Goal: Information Seeking & Learning: Learn about a topic

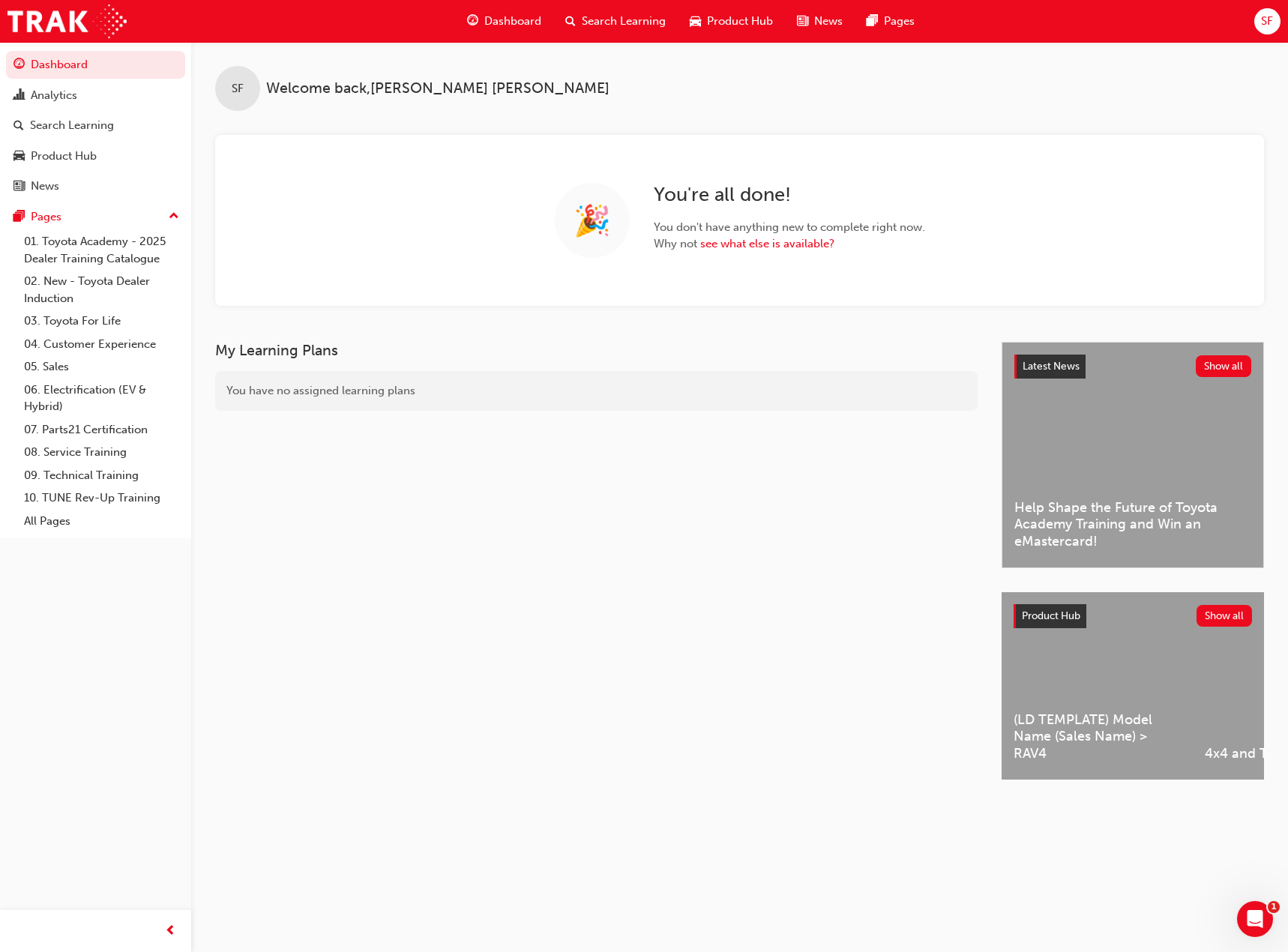
click at [1272, 25] on span "SF" at bounding box center [1266, 22] width 12 height 17
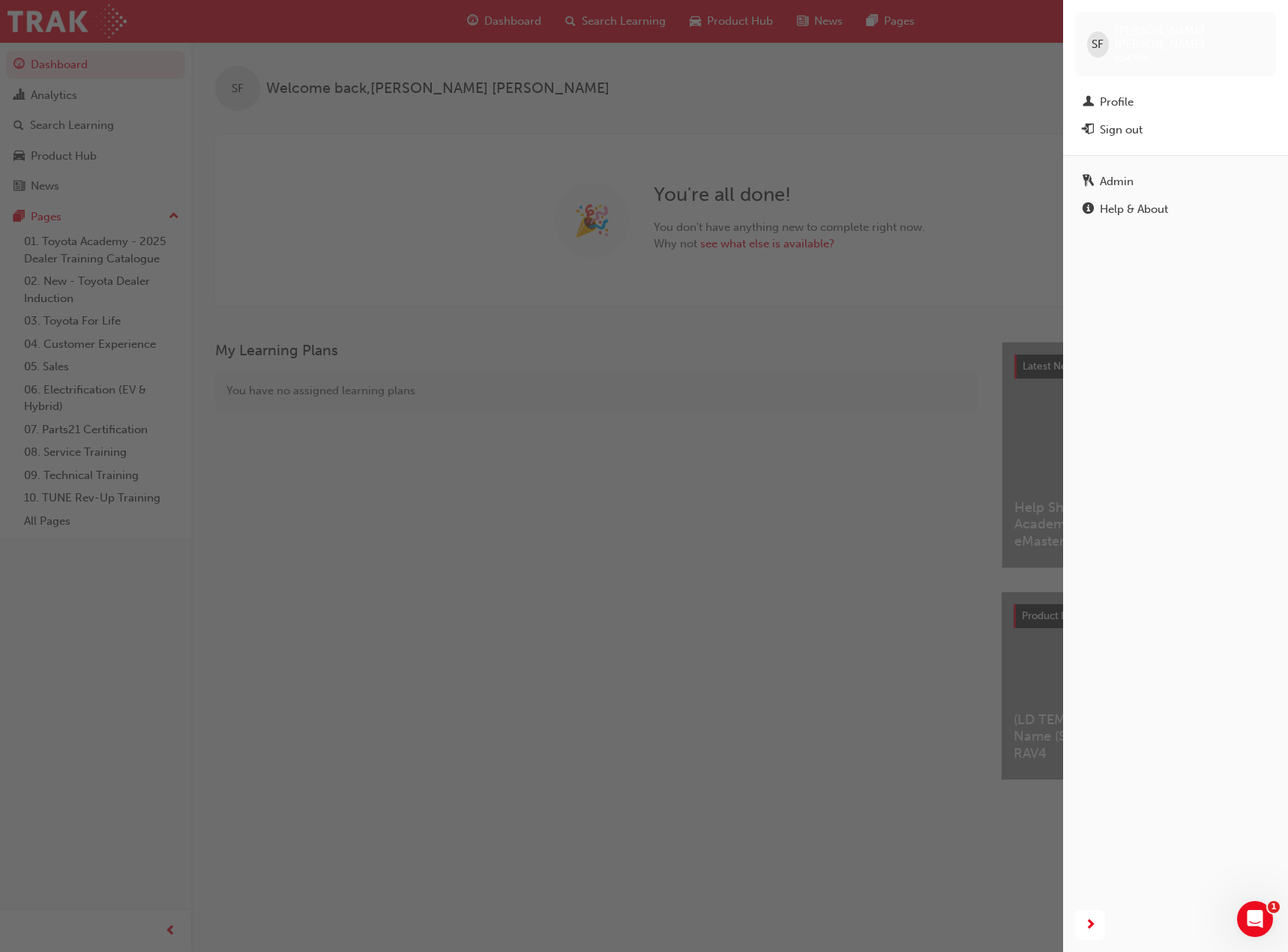
click at [1149, 93] on div "Profile" at bounding box center [1175, 102] width 186 height 19
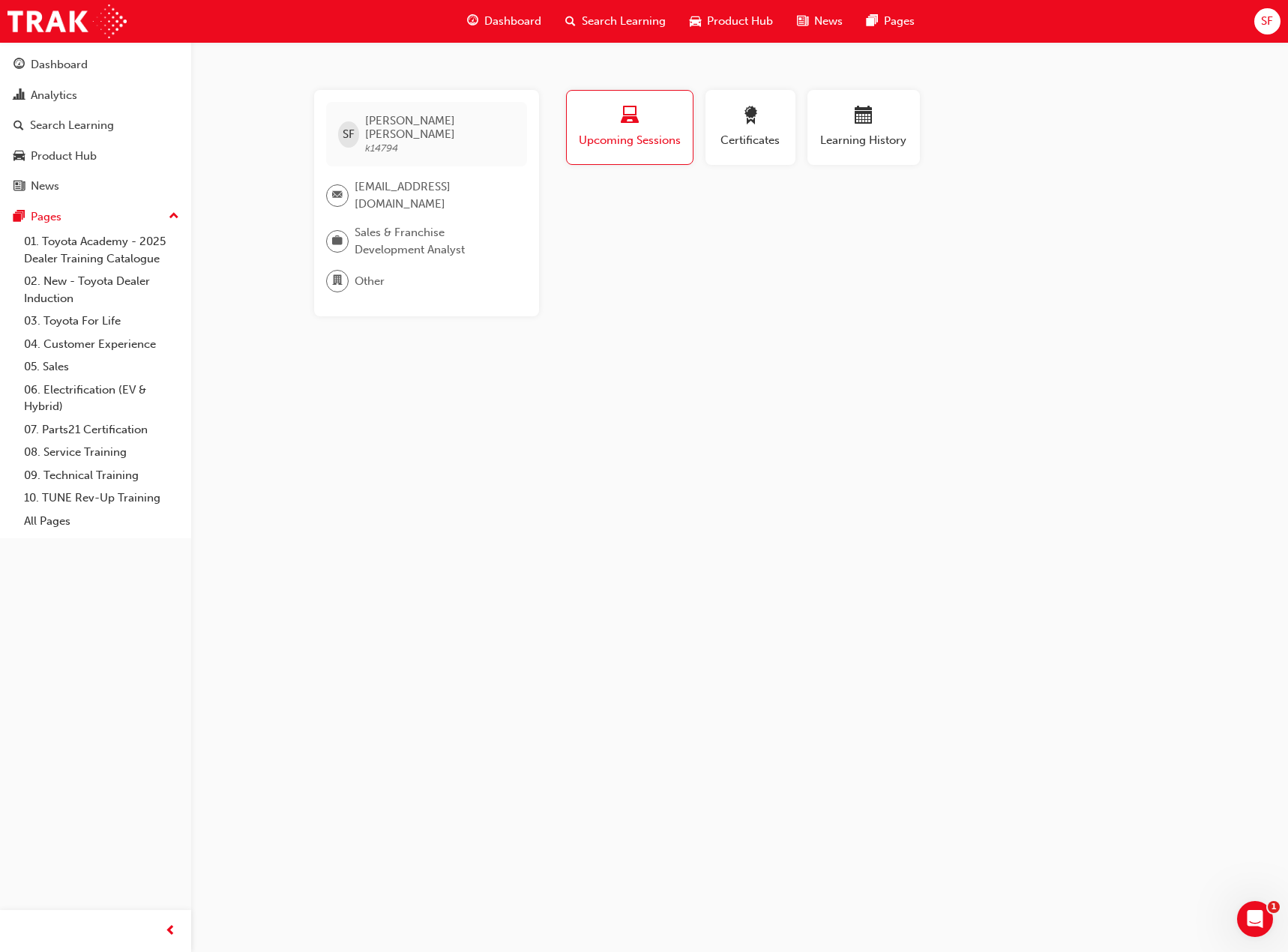
click at [911, 105] on button "Learning History" at bounding box center [864, 127] width 113 height 75
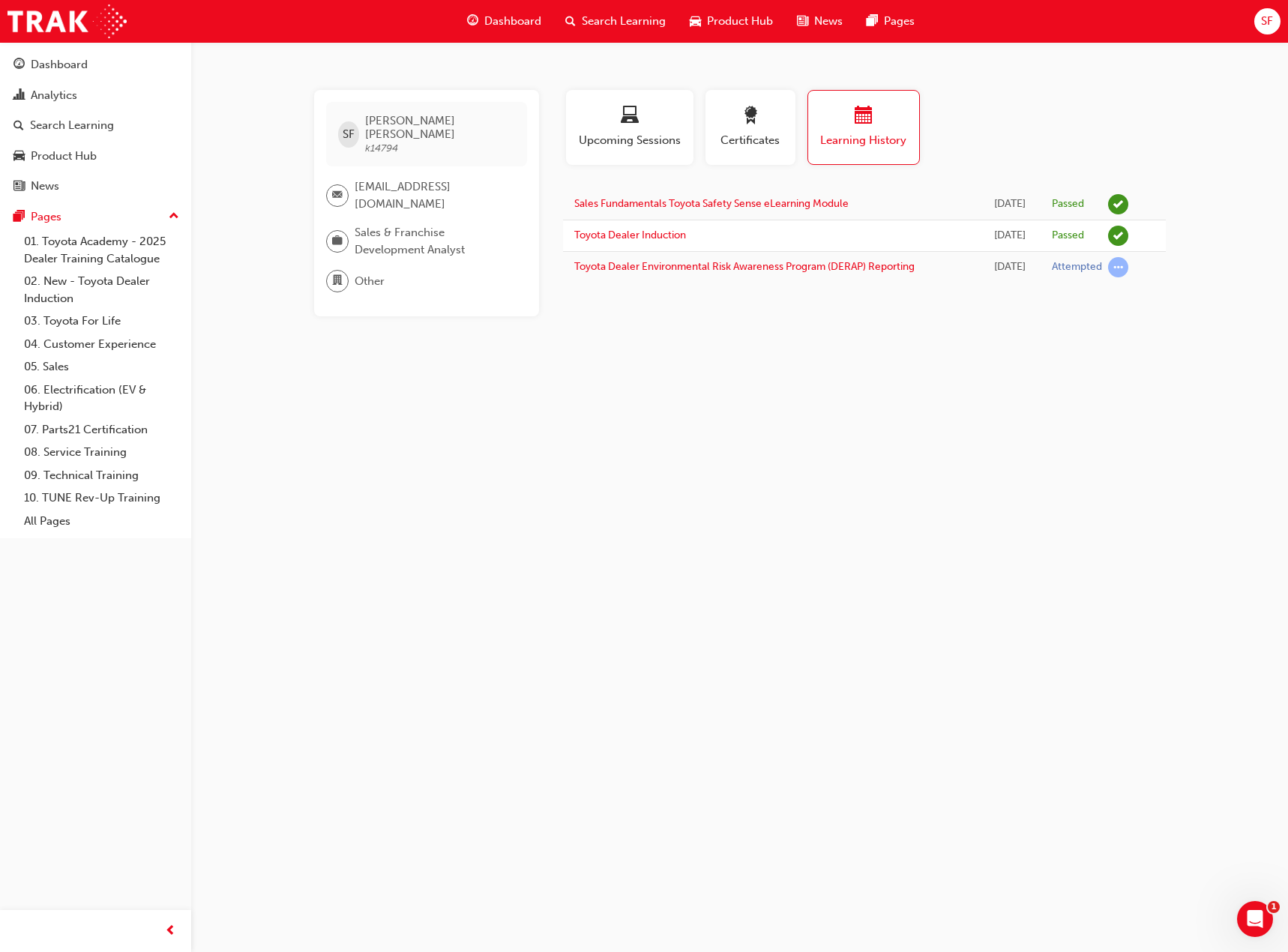
click at [97, 374] on link "05. Sales" at bounding box center [102, 367] width 167 height 23
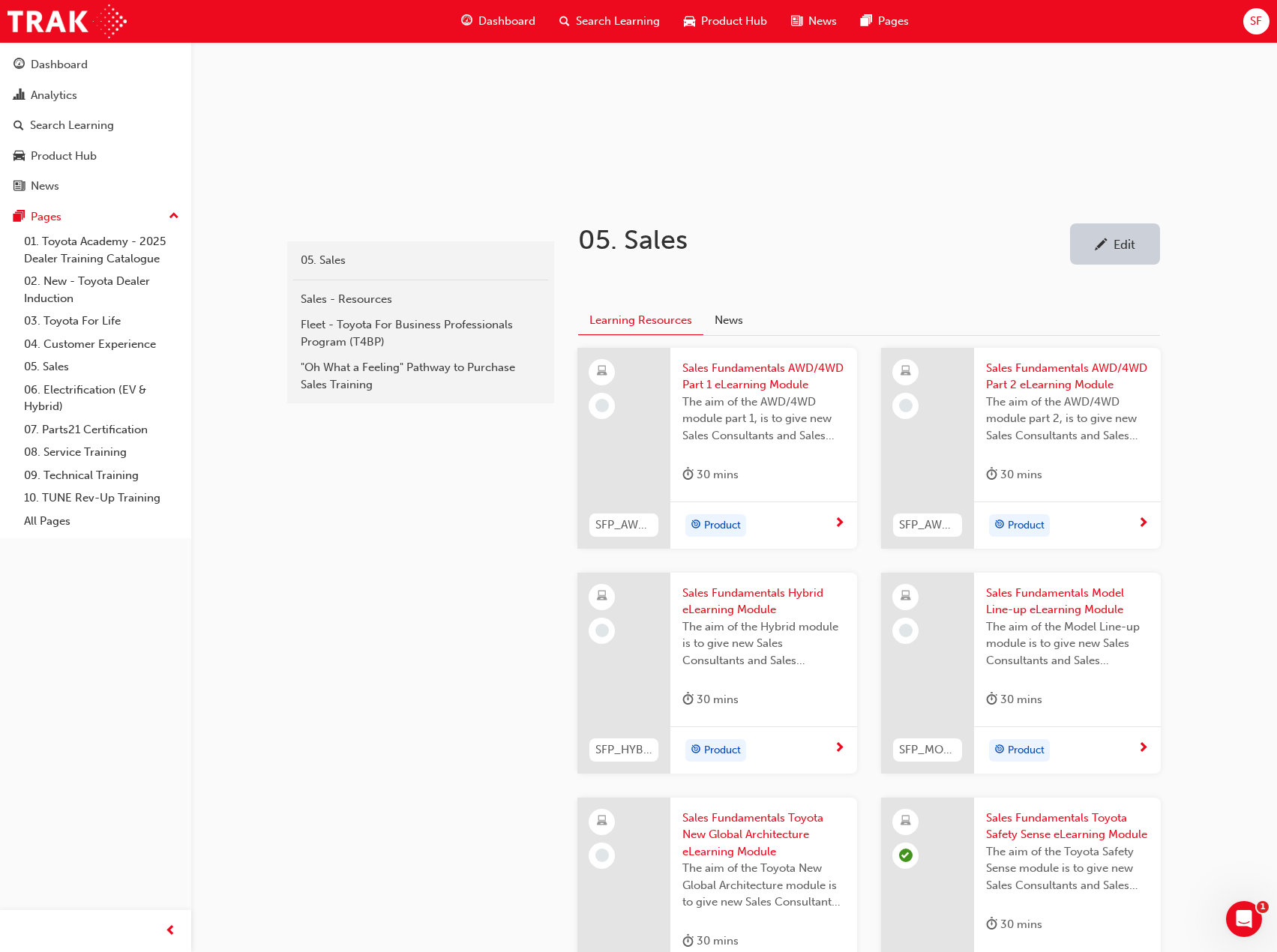
scroll to position [150, 0]
click at [778, 375] on span "Sales Fundamentals AWD/4WD Part 1 eLearning Module" at bounding box center [763, 374] width 163 height 34
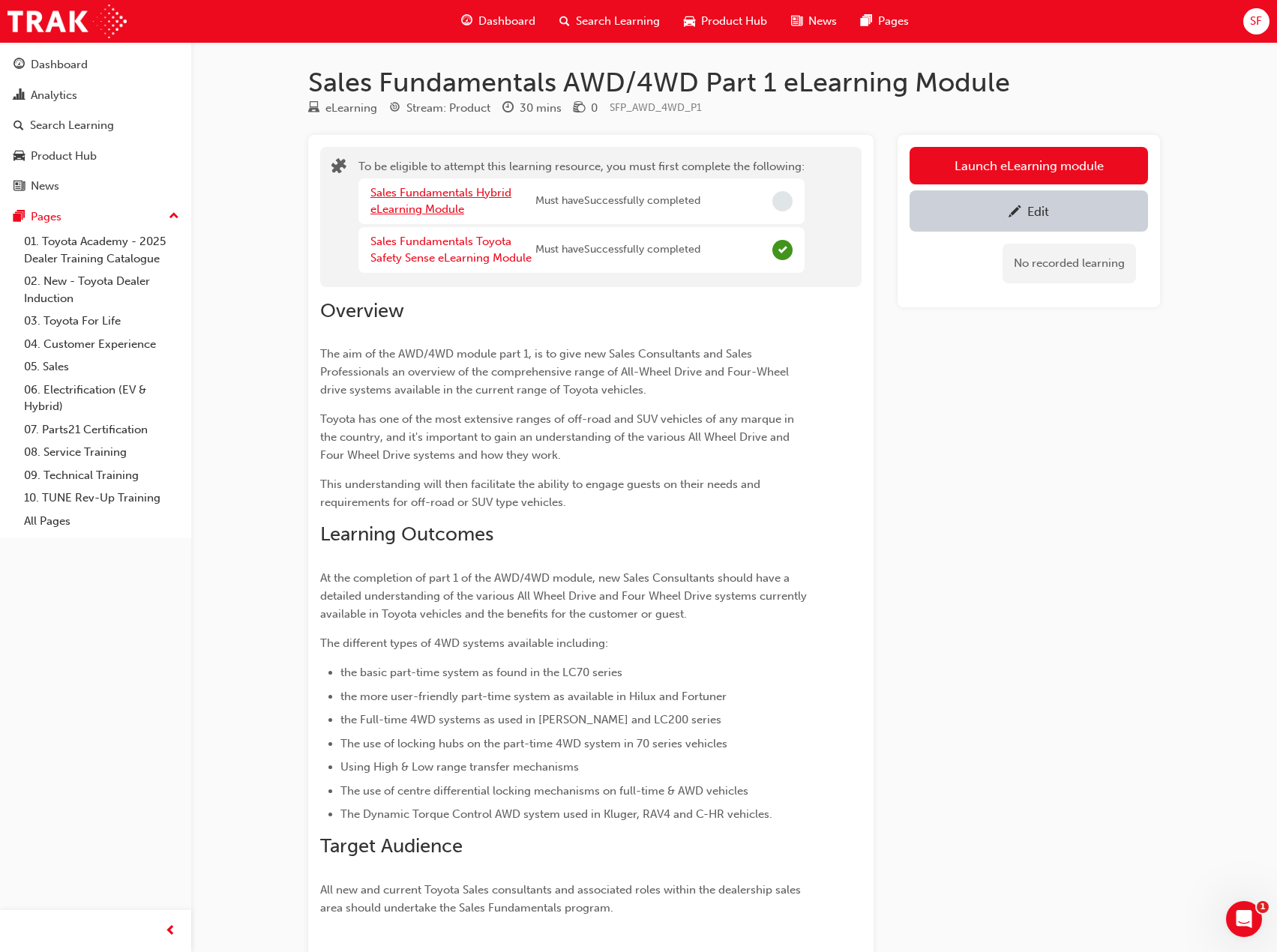
click at [449, 189] on link "Sales Fundamentals Hybrid eLearning Module" at bounding box center [441, 201] width 141 height 31
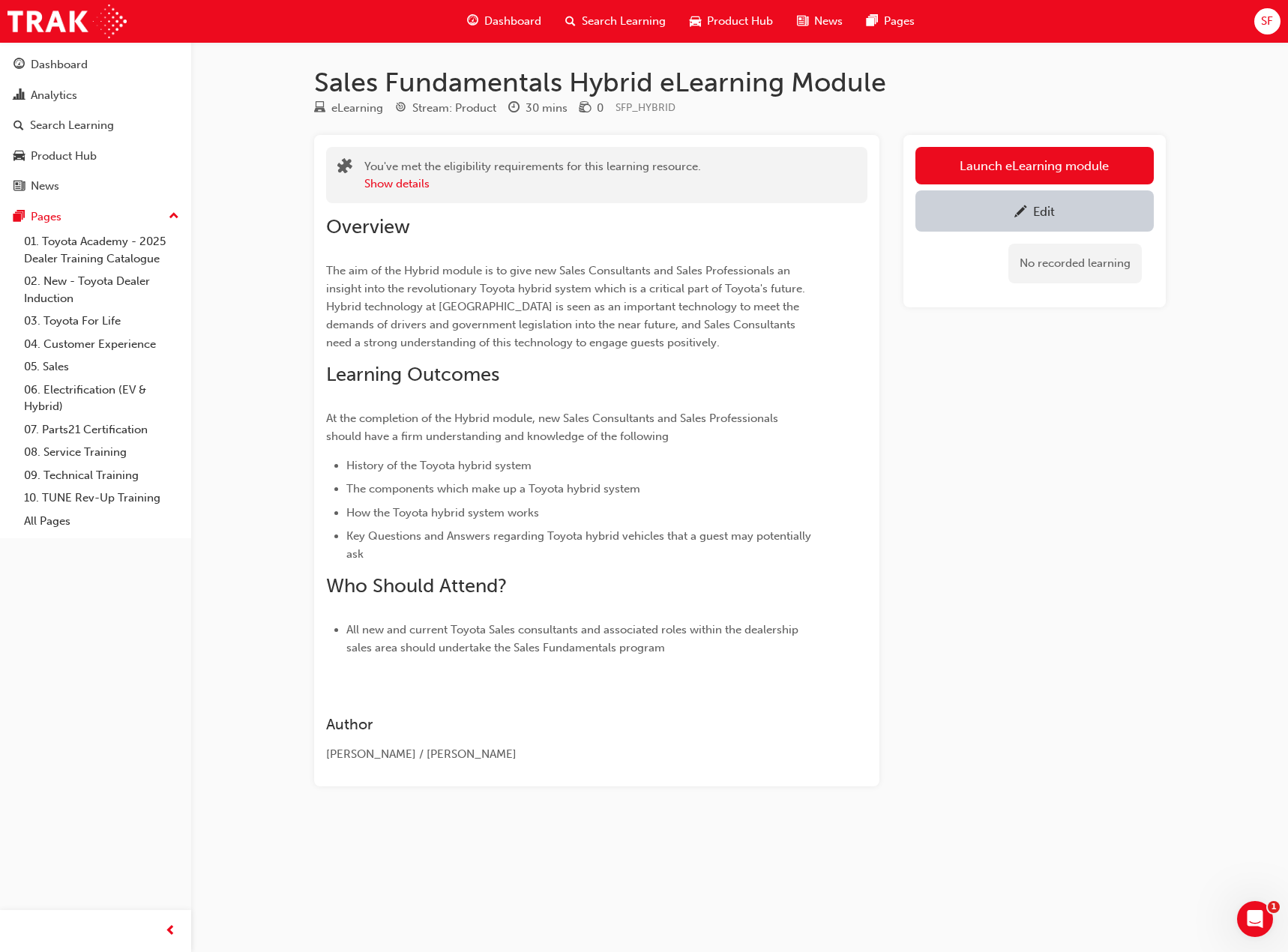
click at [981, 168] on link "Launch eLearning module" at bounding box center [1034, 166] width 238 height 38
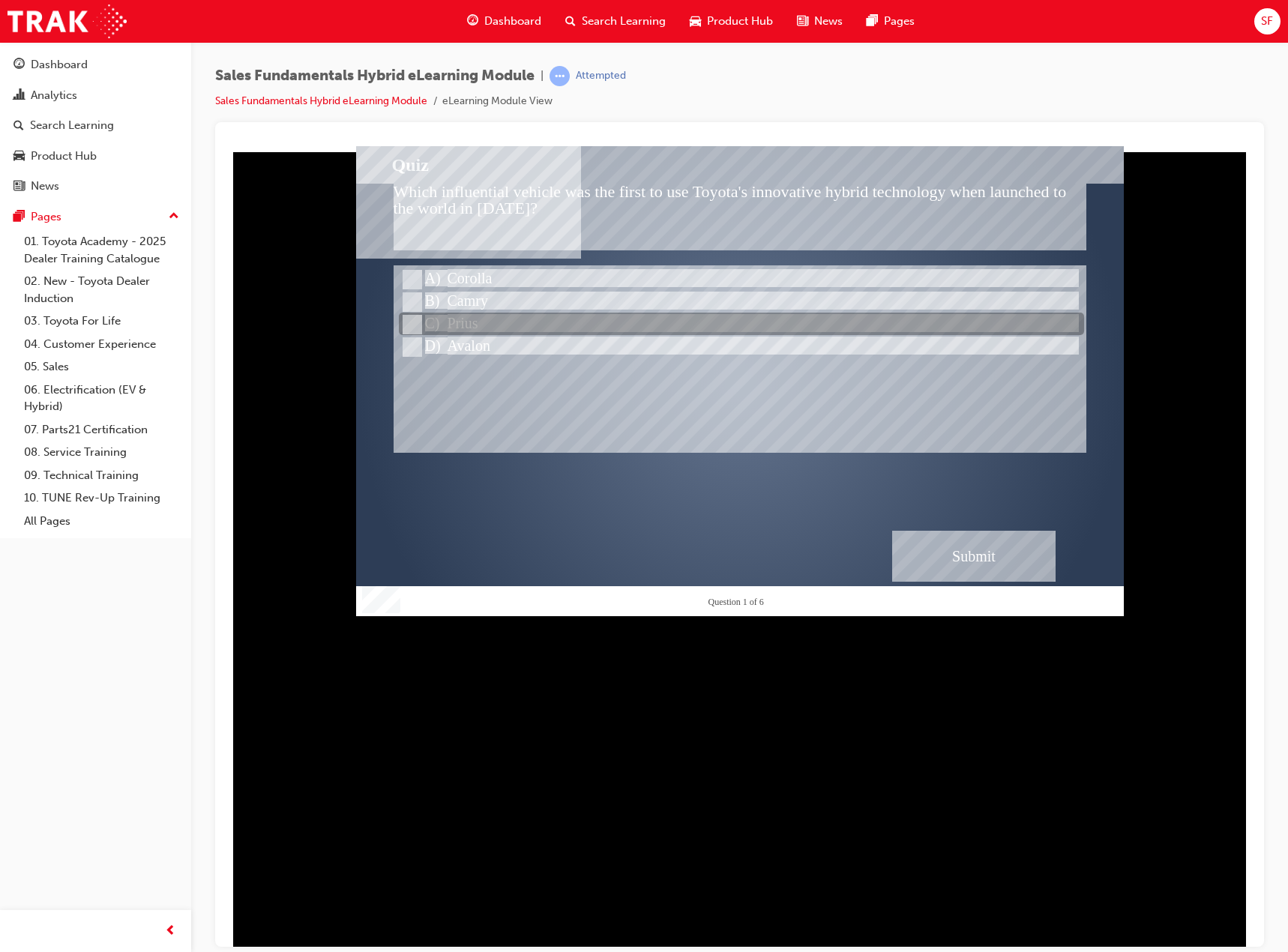
drag, startPoint x: 469, startPoint y: 319, endPoint x: 1050, endPoint y: 500, distance: 608.5
click at [469, 319] on div at bounding box center [741, 325] width 685 height 22
radio input "true"
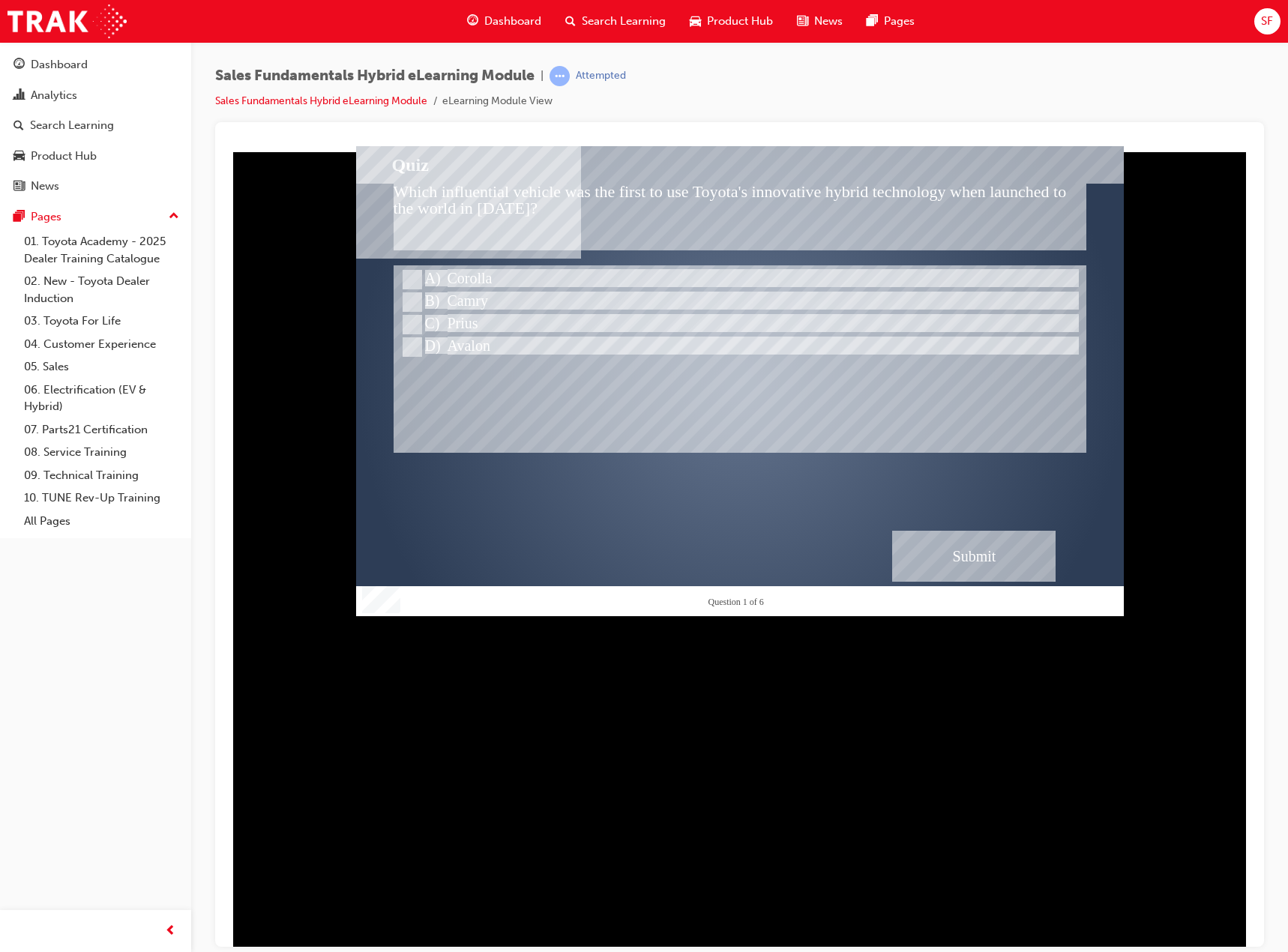
click at [996, 562] on div "Submit" at bounding box center [974, 555] width 164 height 51
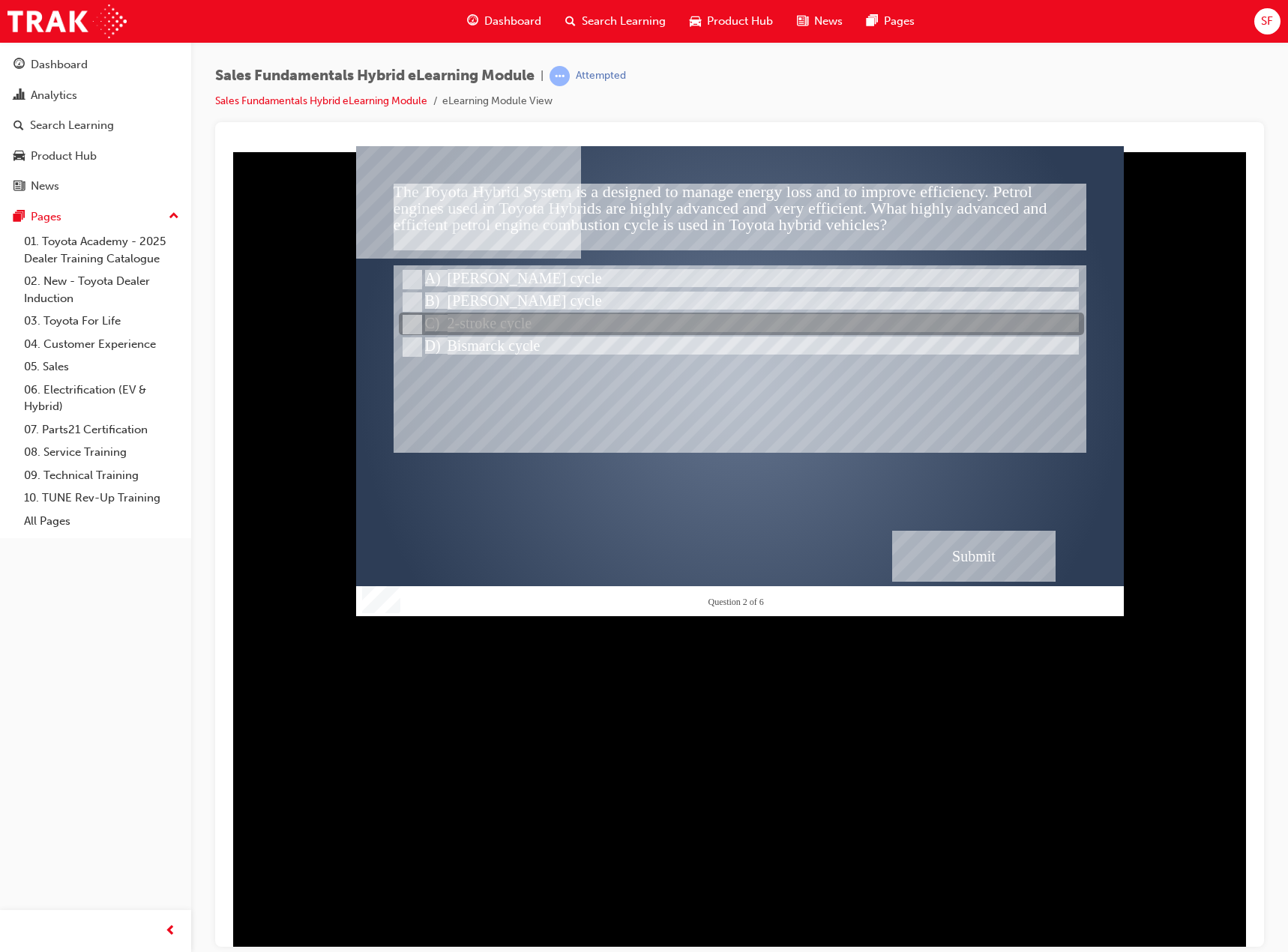
click at [518, 322] on div at bounding box center [741, 325] width 685 height 22
radio input "true"
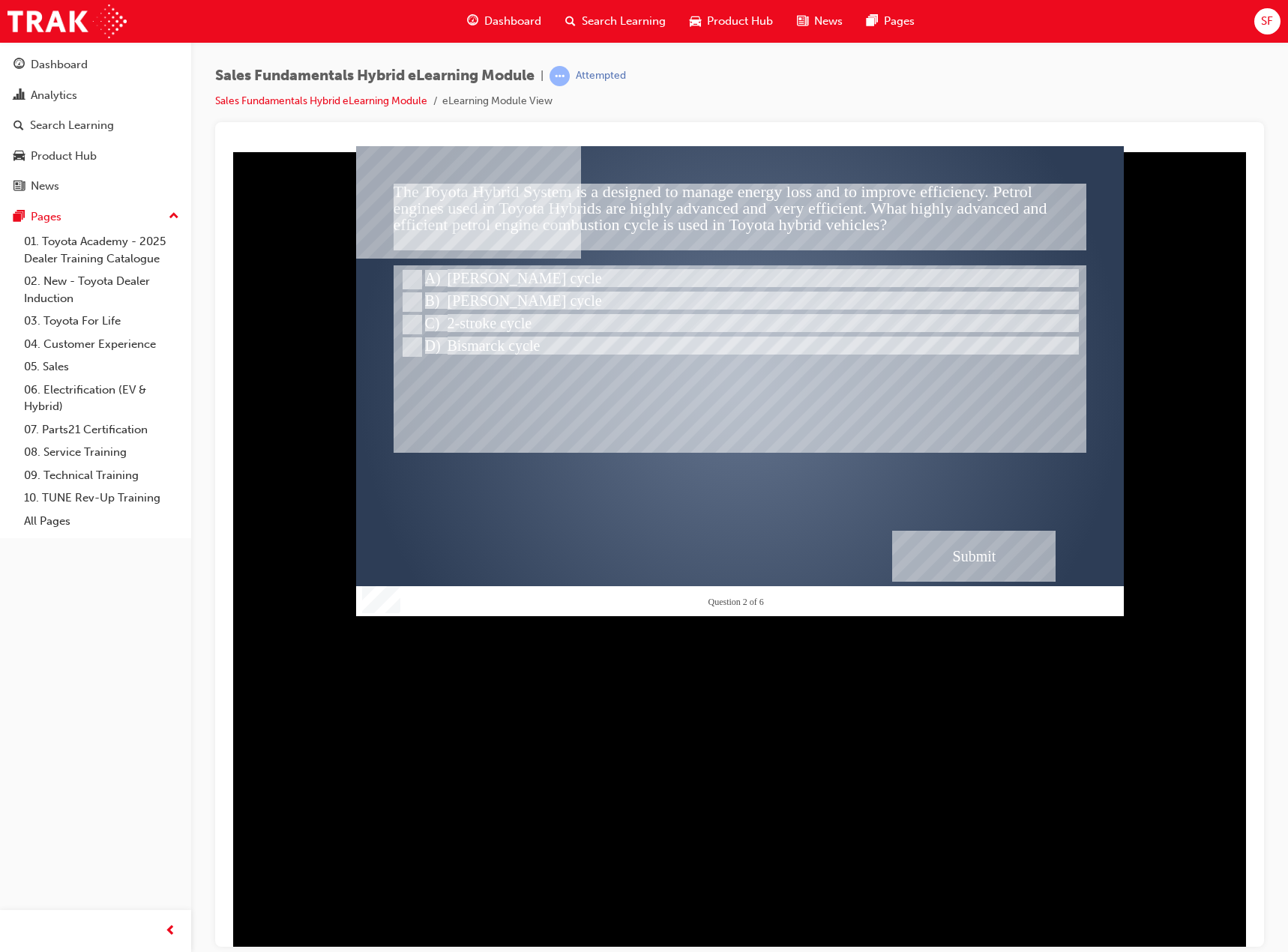
click at [965, 574] on div "Submit" at bounding box center [974, 555] width 164 height 51
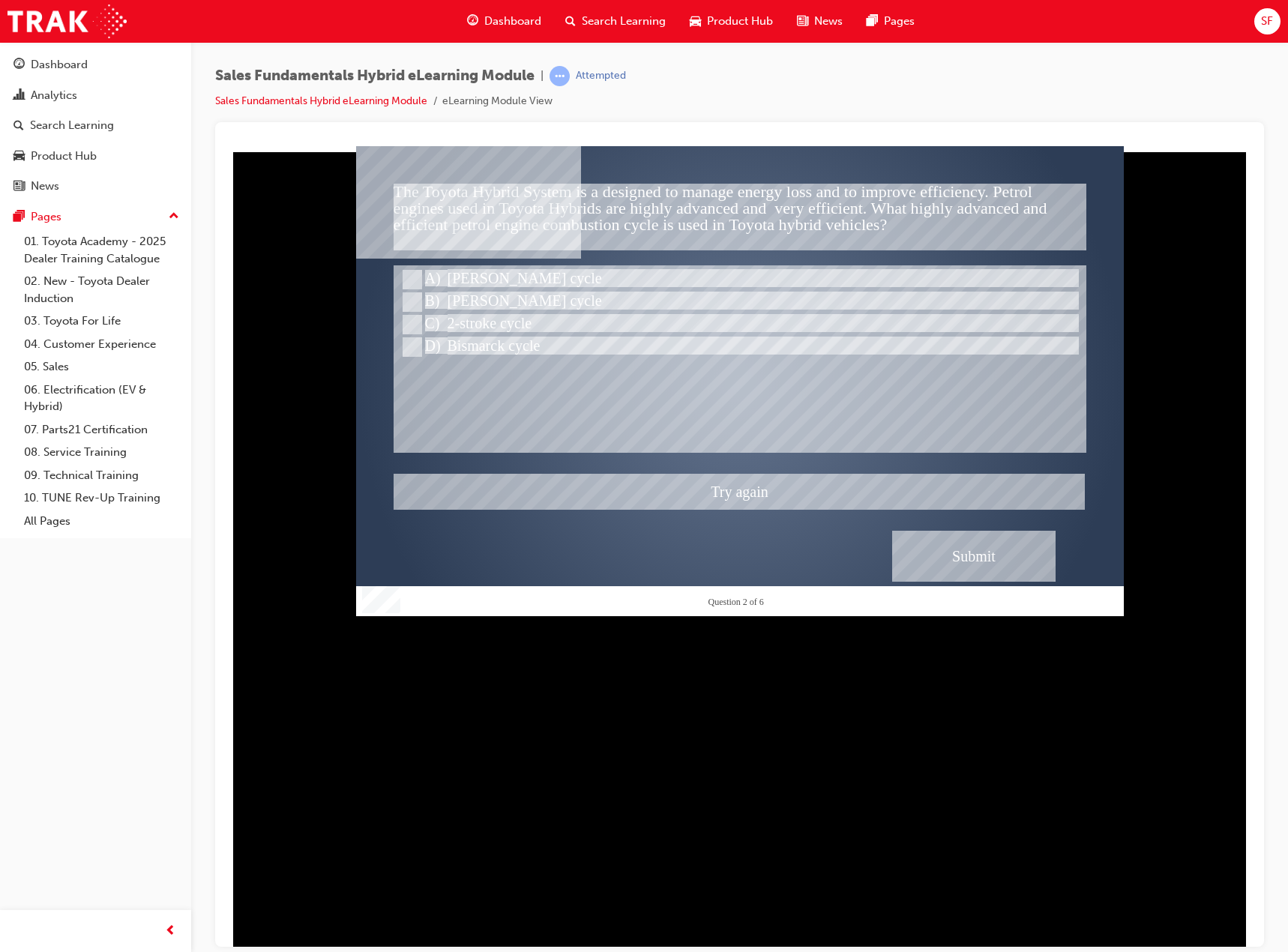
click at [482, 296] on div at bounding box center [740, 380] width 768 height 470
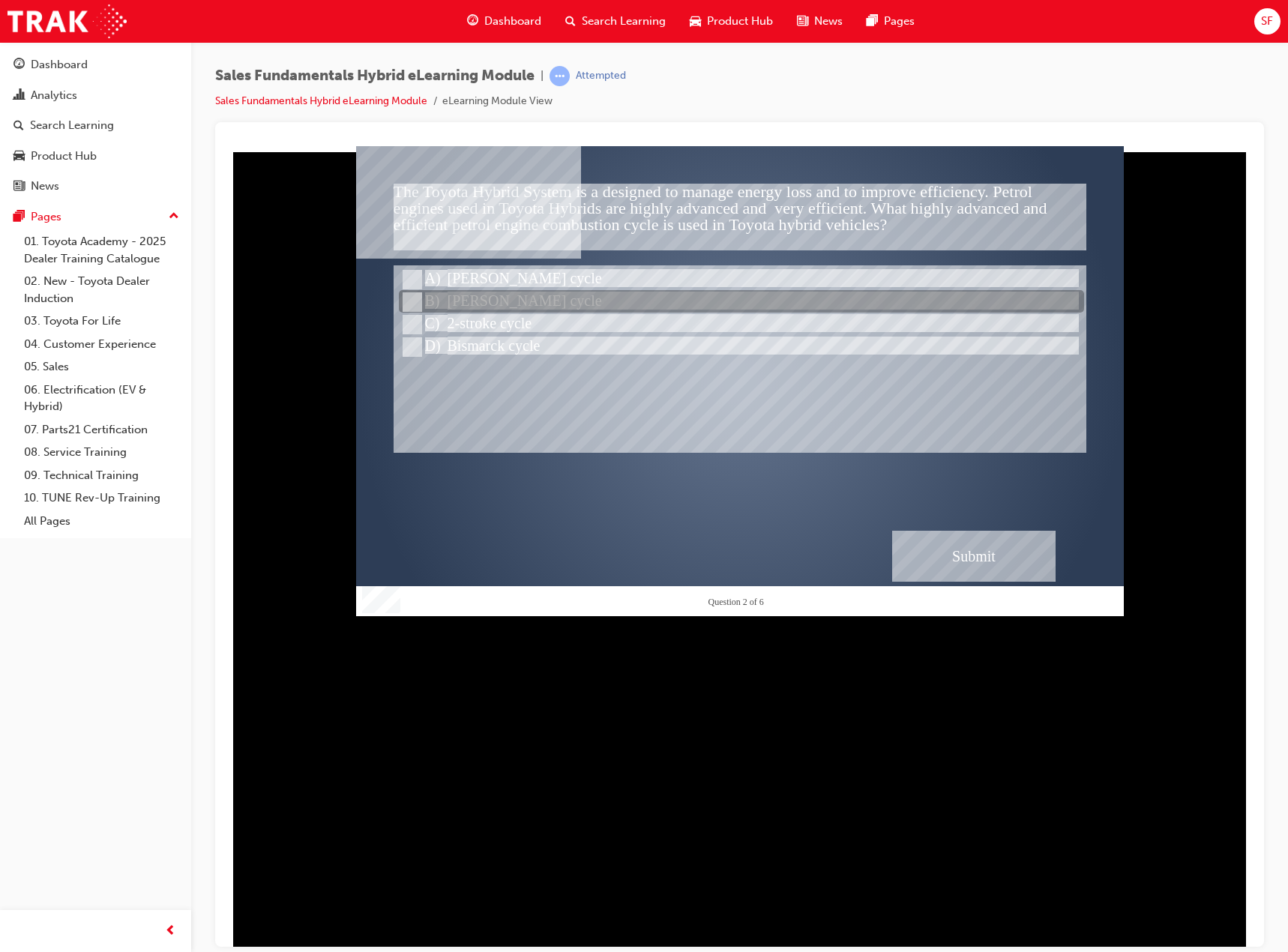
click at [516, 304] on div at bounding box center [741, 302] width 685 height 22
radio input "true"
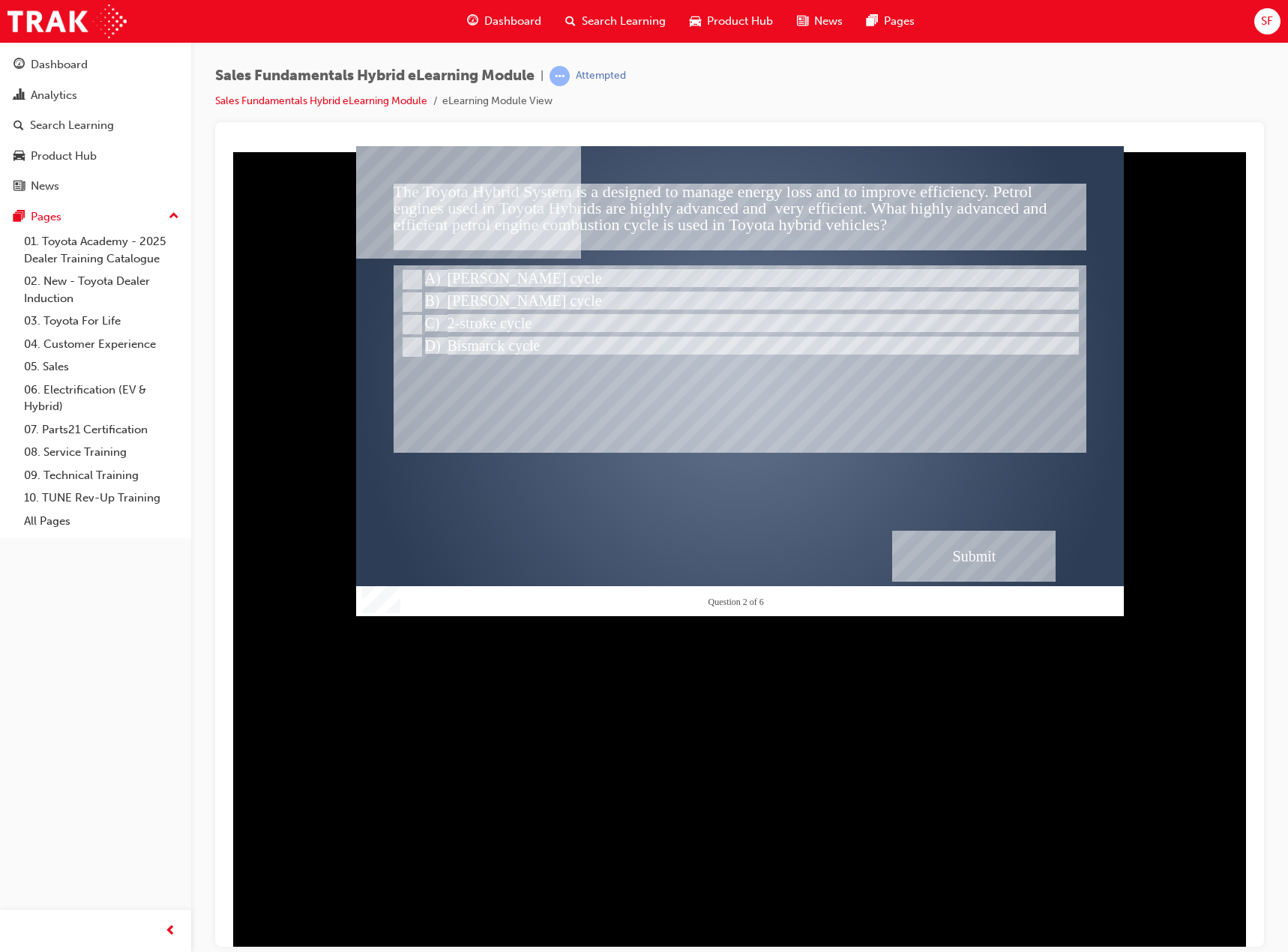
click at [928, 548] on div "Submit" at bounding box center [974, 555] width 164 height 51
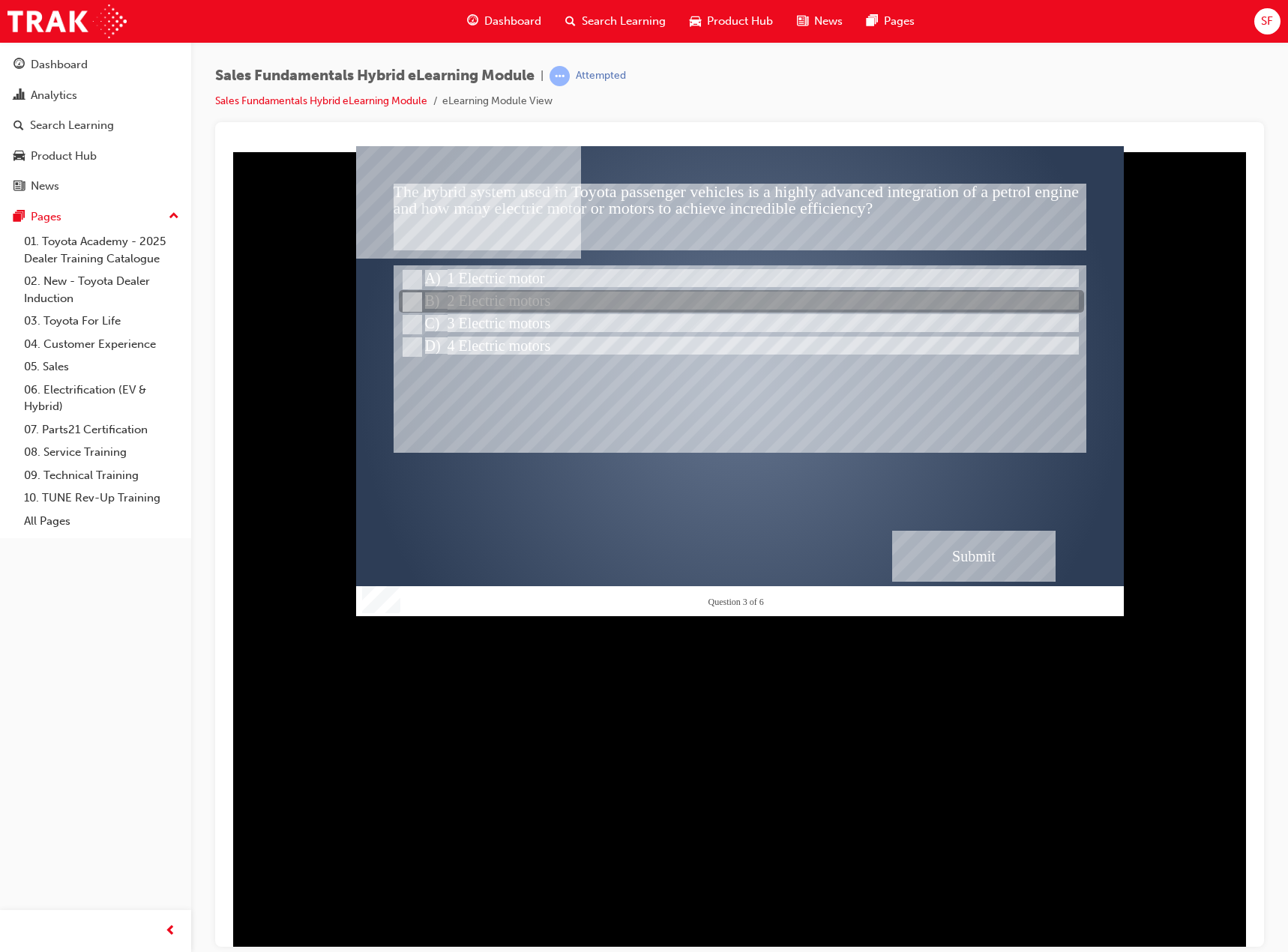
click at [521, 300] on div at bounding box center [741, 302] width 685 height 22
radio input "true"
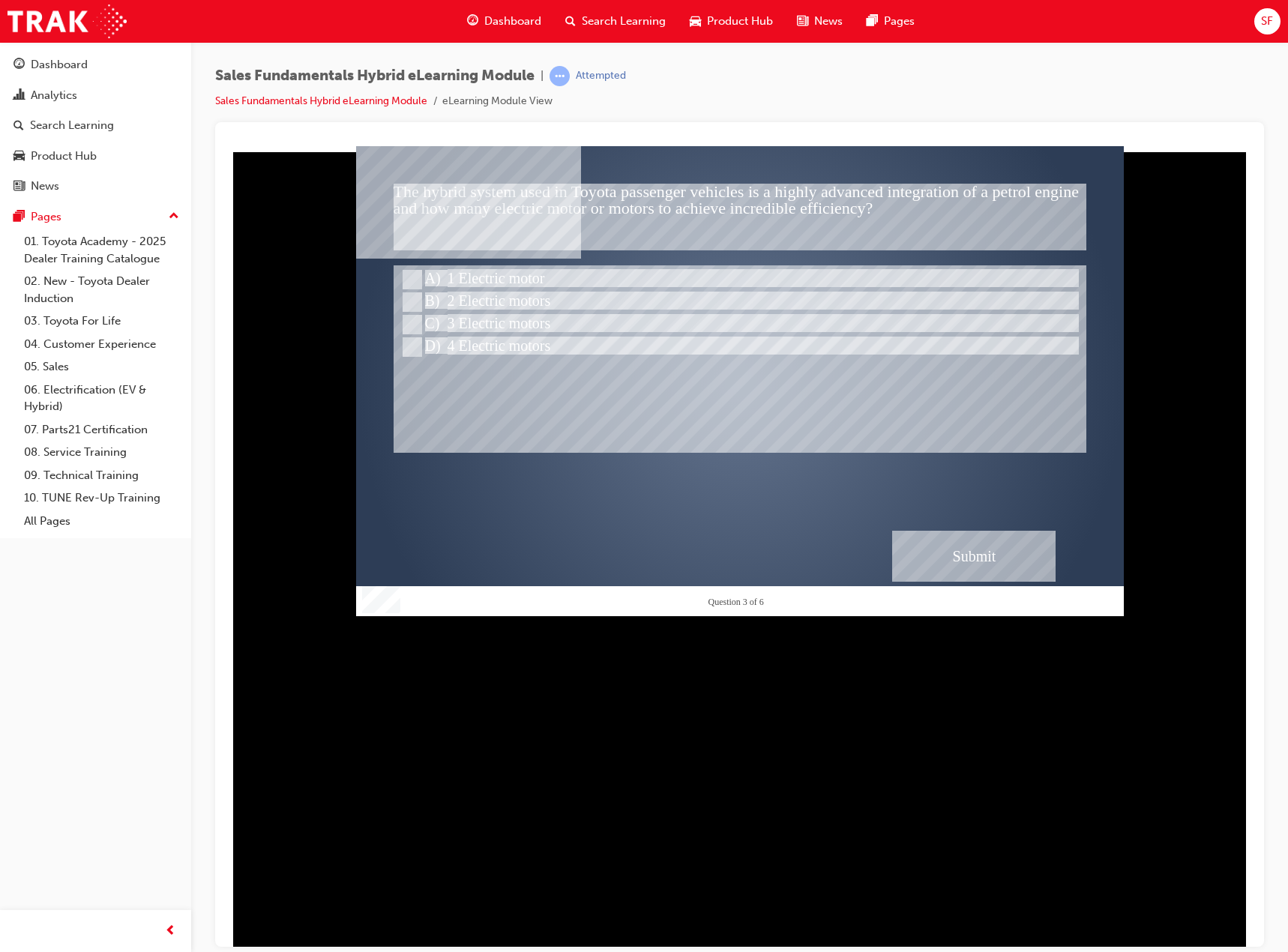
click at [953, 548] on div "Submit" at bounding box center [974, 555] width 164 height 51
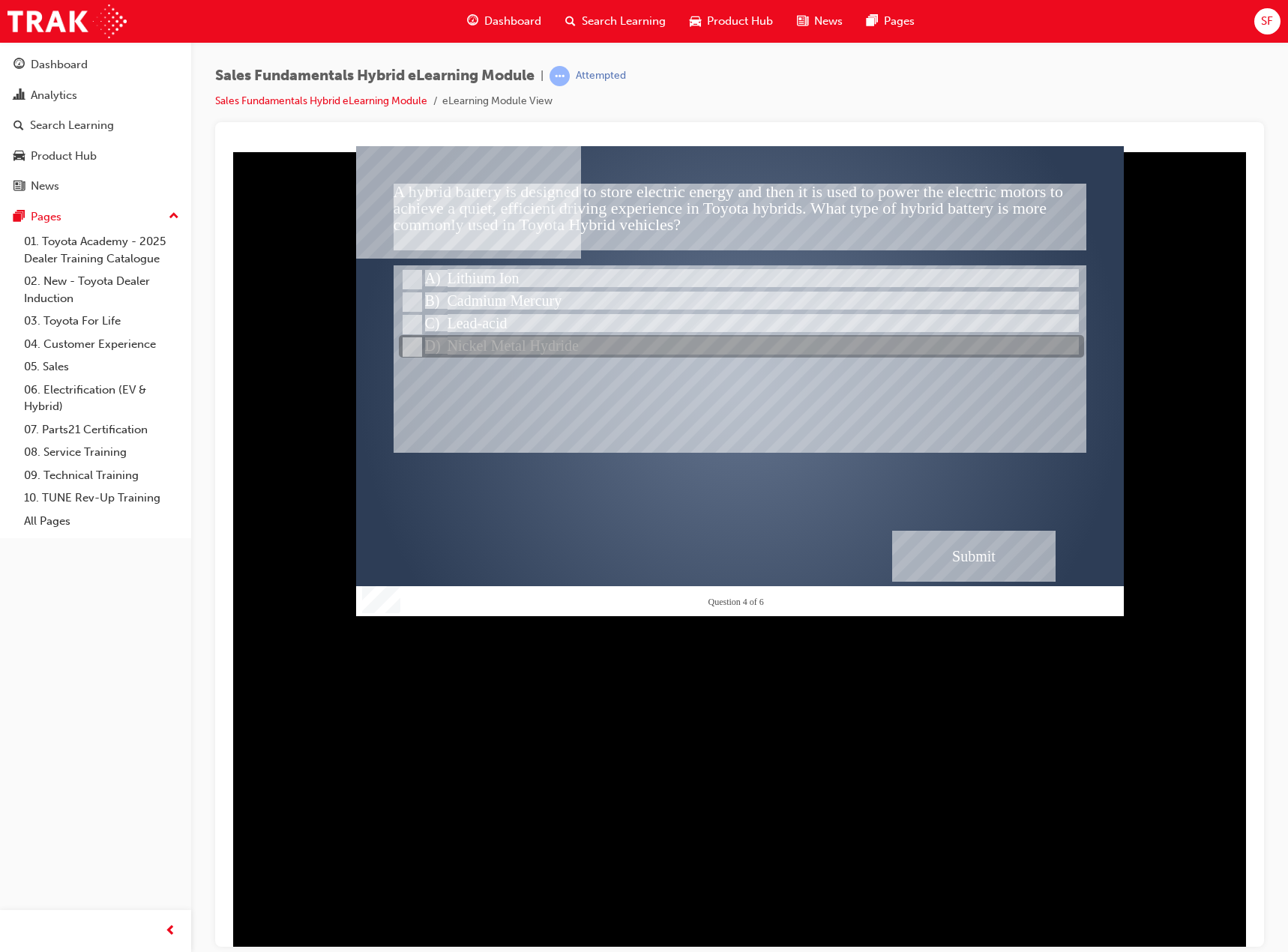
click at [537, 345] on div at bounding box center [741, 347] width 685 height 22
radio input "true"
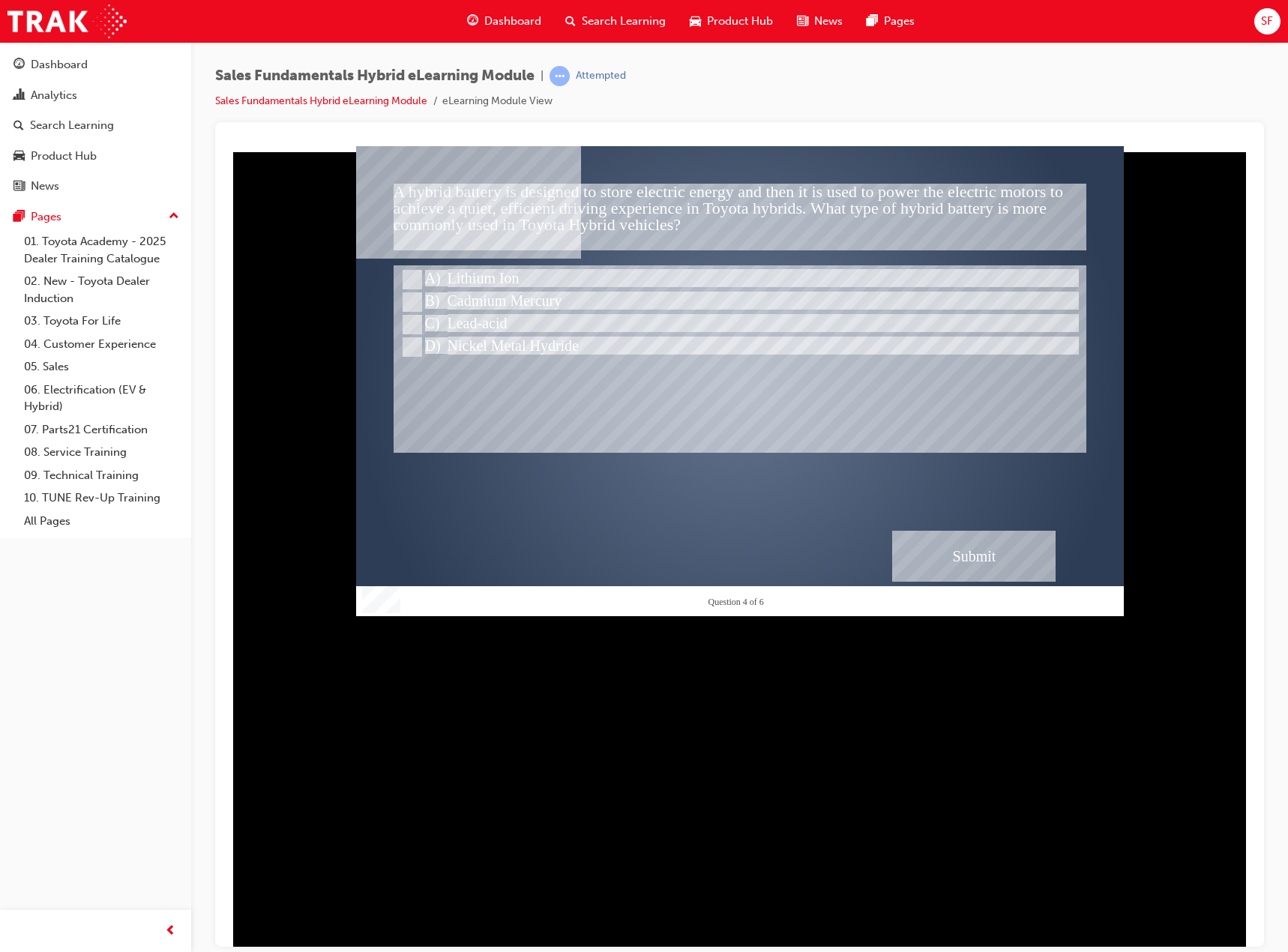
click at [1006, 566] on div "Submit" at bounding box center [974, 555] width 164 height 51
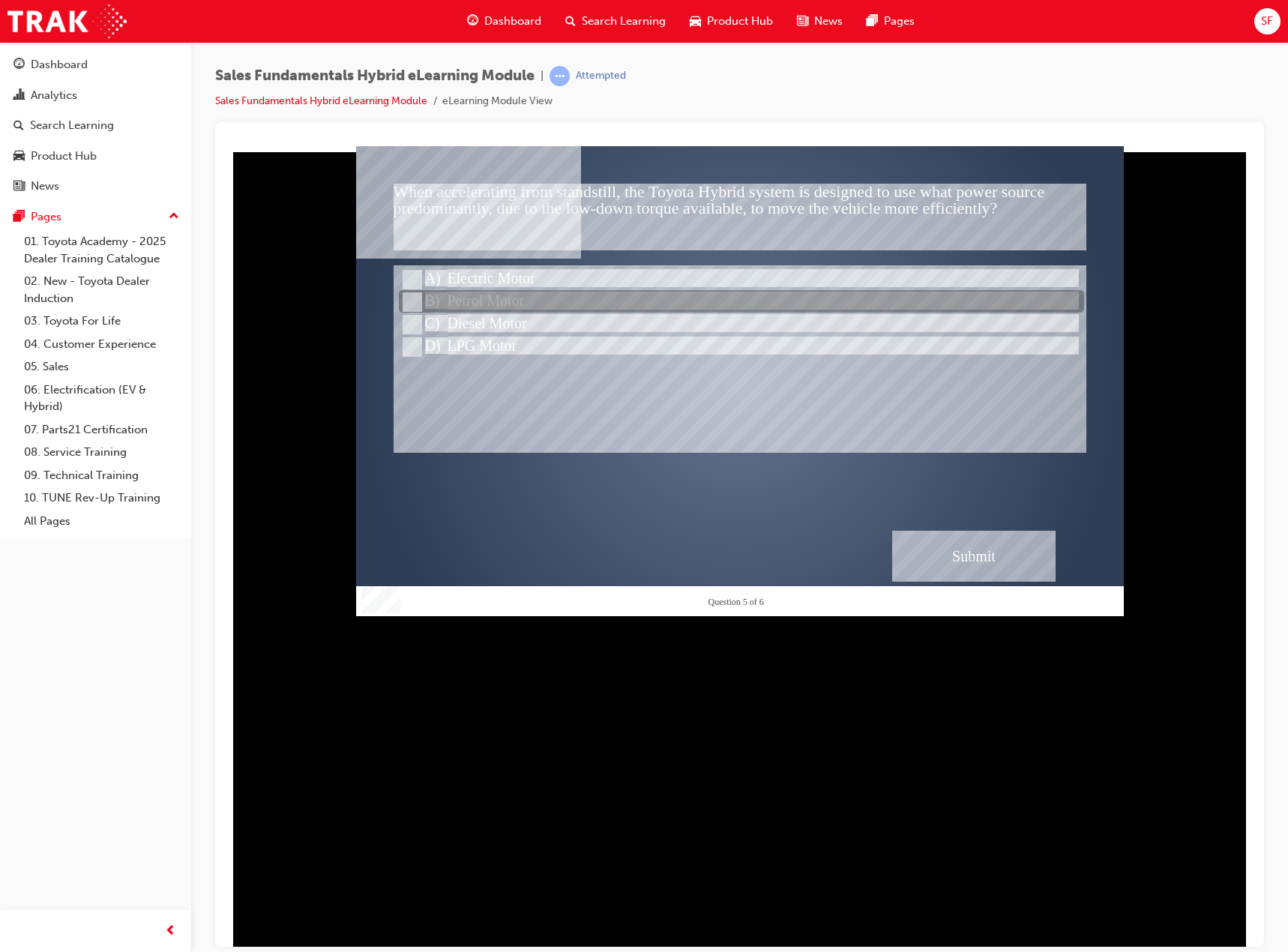
click at [513, 301] on div at bounding box center [741, 302] width 685 height 22
radio input "true"
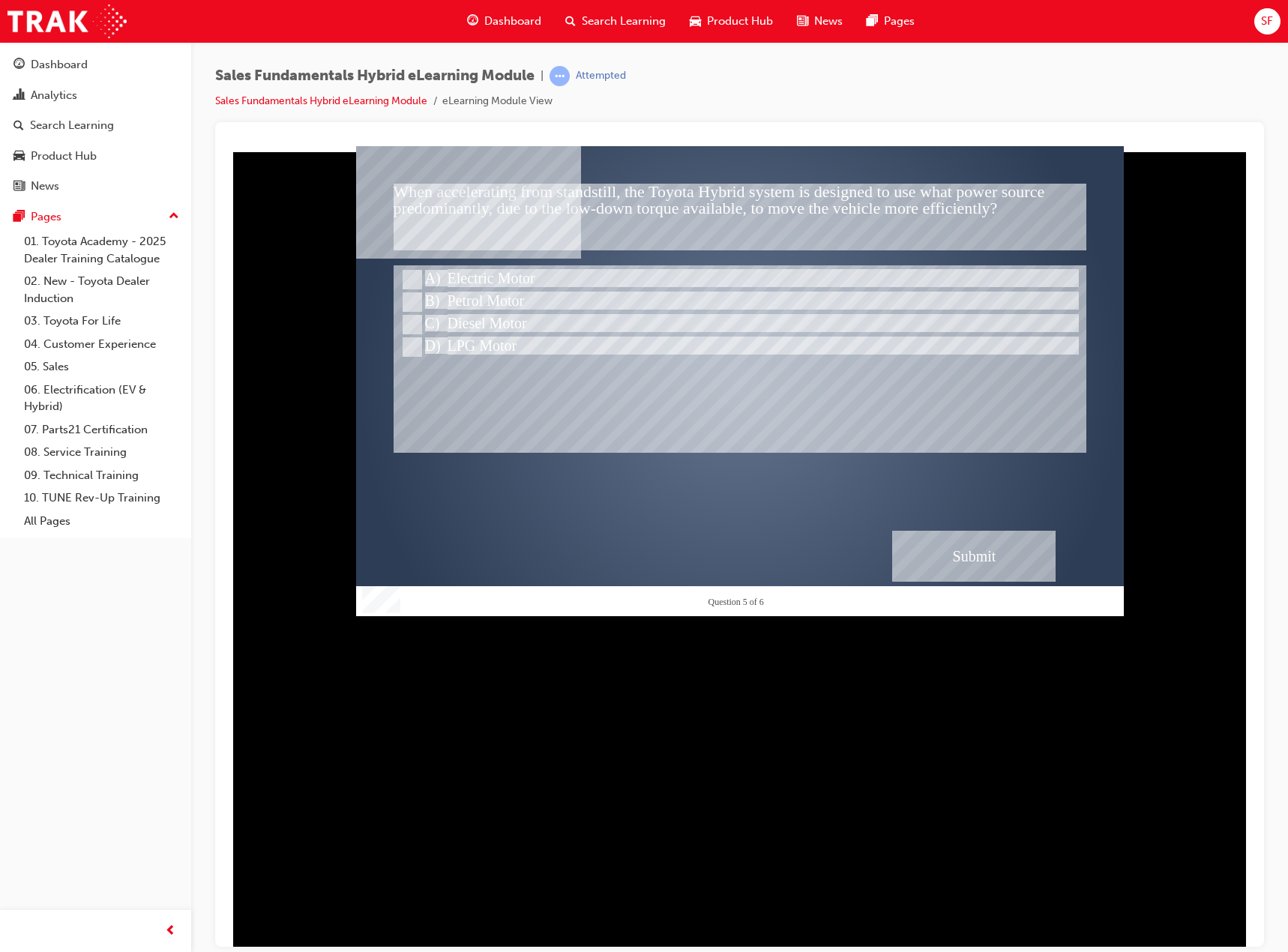
click at [955, 565] on div "Submit" at bounding box center [974, 555] width 164 height 51
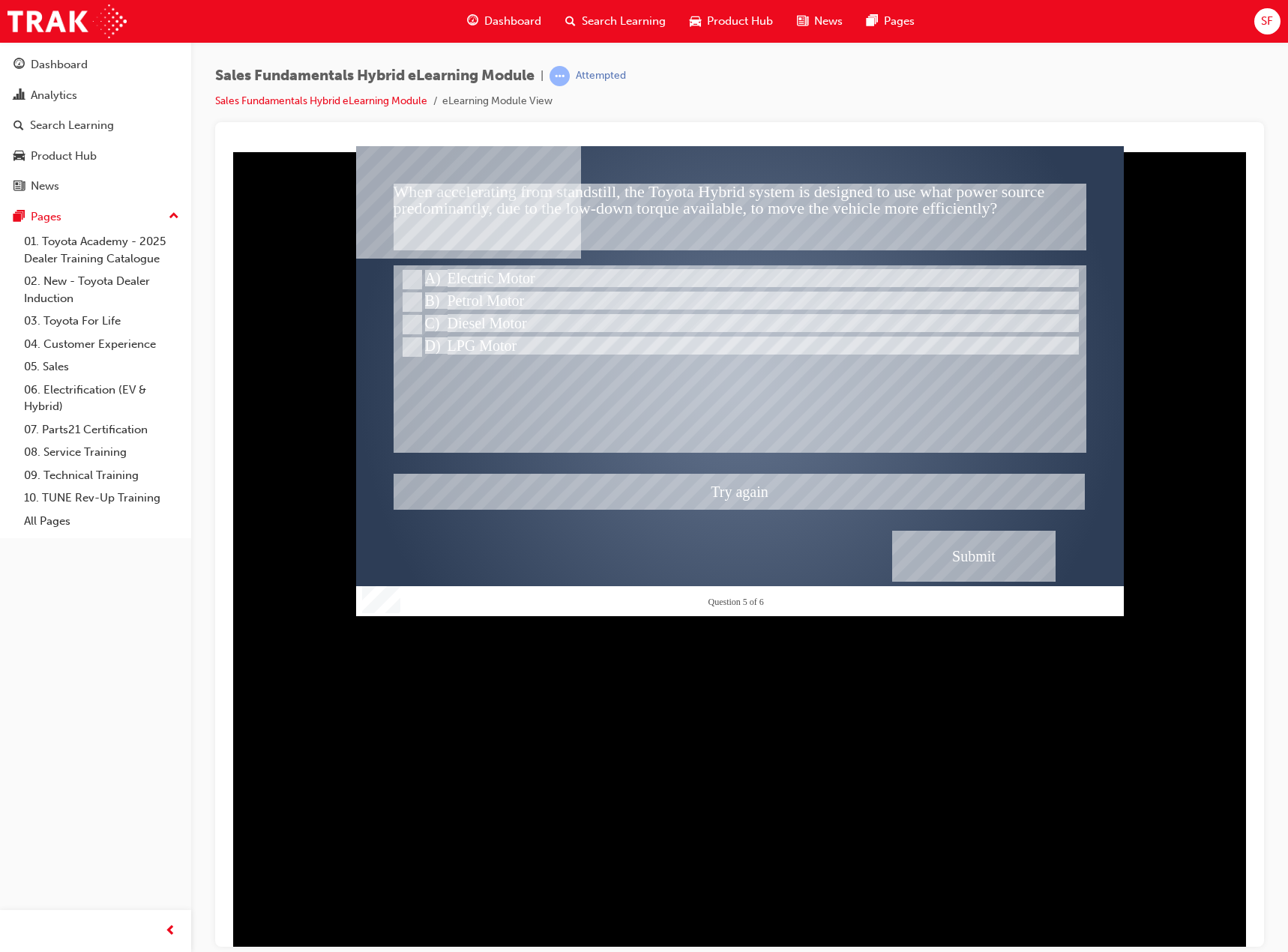
click at [472, 271] on div at bounding box center [740, 380] width 768 height 470
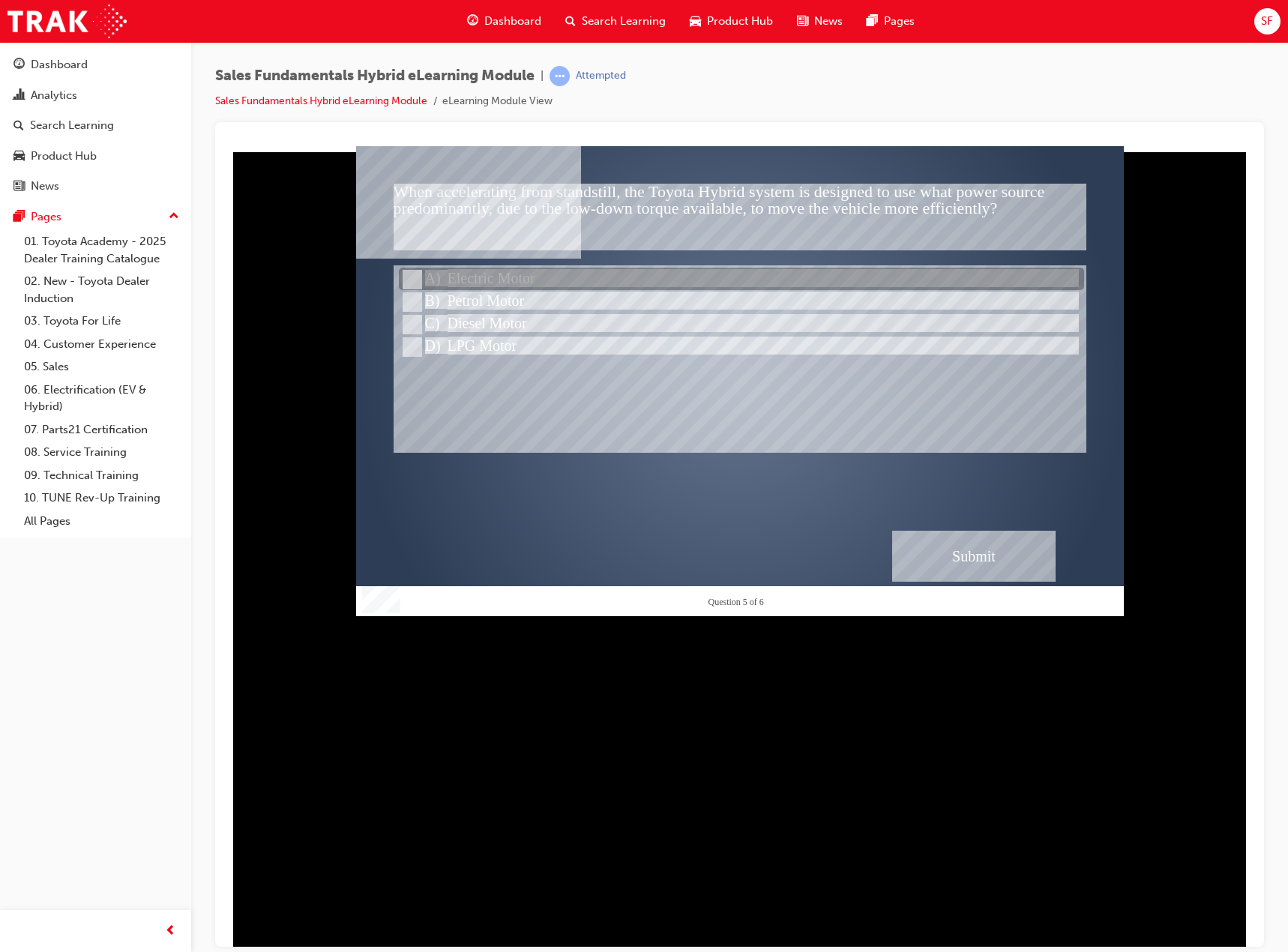
drag, startPoint x: 483, startPoint y: 269, endPoint x: 956, endPoint y: 461, distance: 510.5
click at [483, 270] on div at bounding box center [741, 280] width 685 height 22
radio input "true"
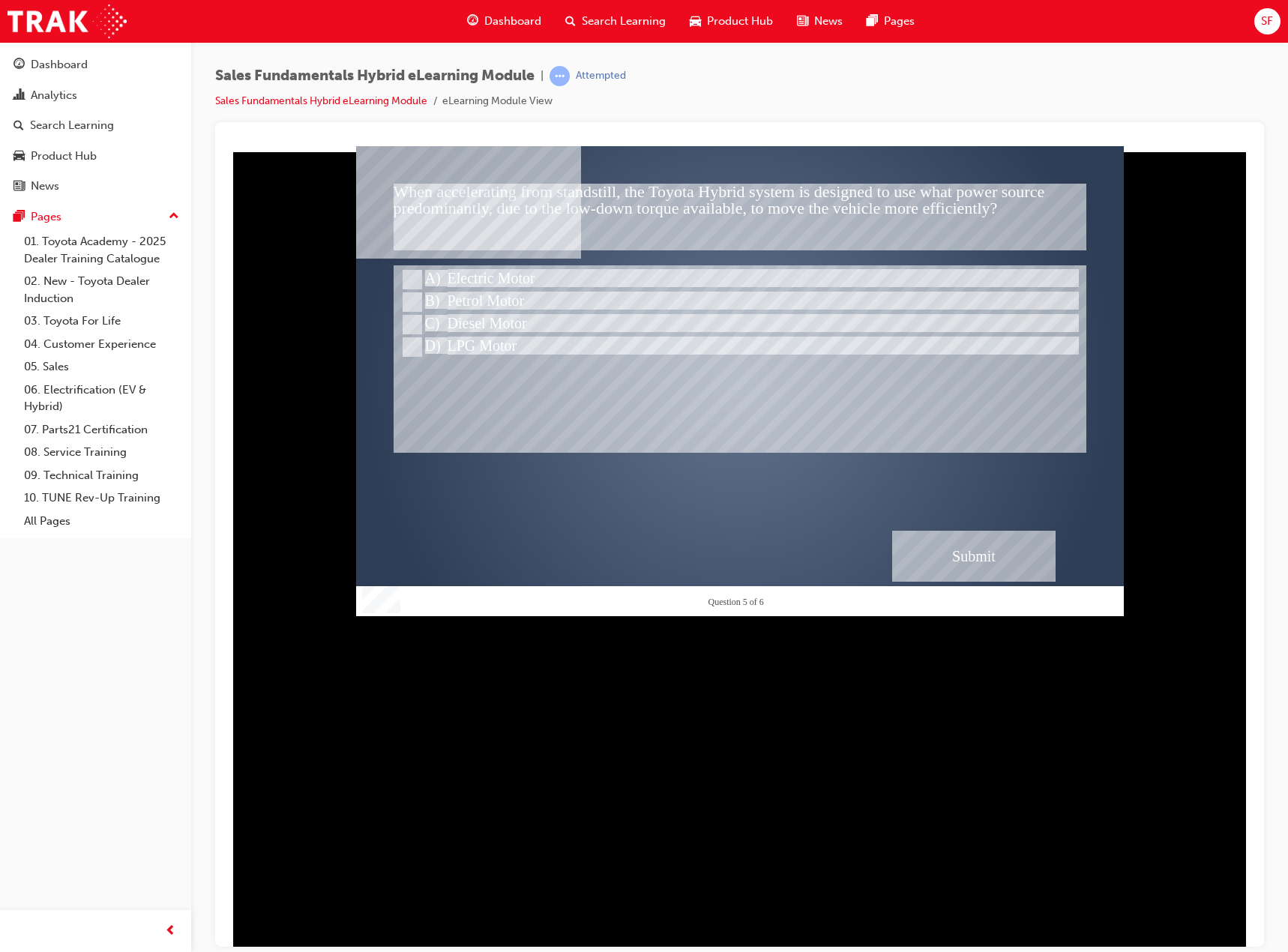
click at [974, 547] on div "Submit" at bounding box center [974, 555] width 164 height 51
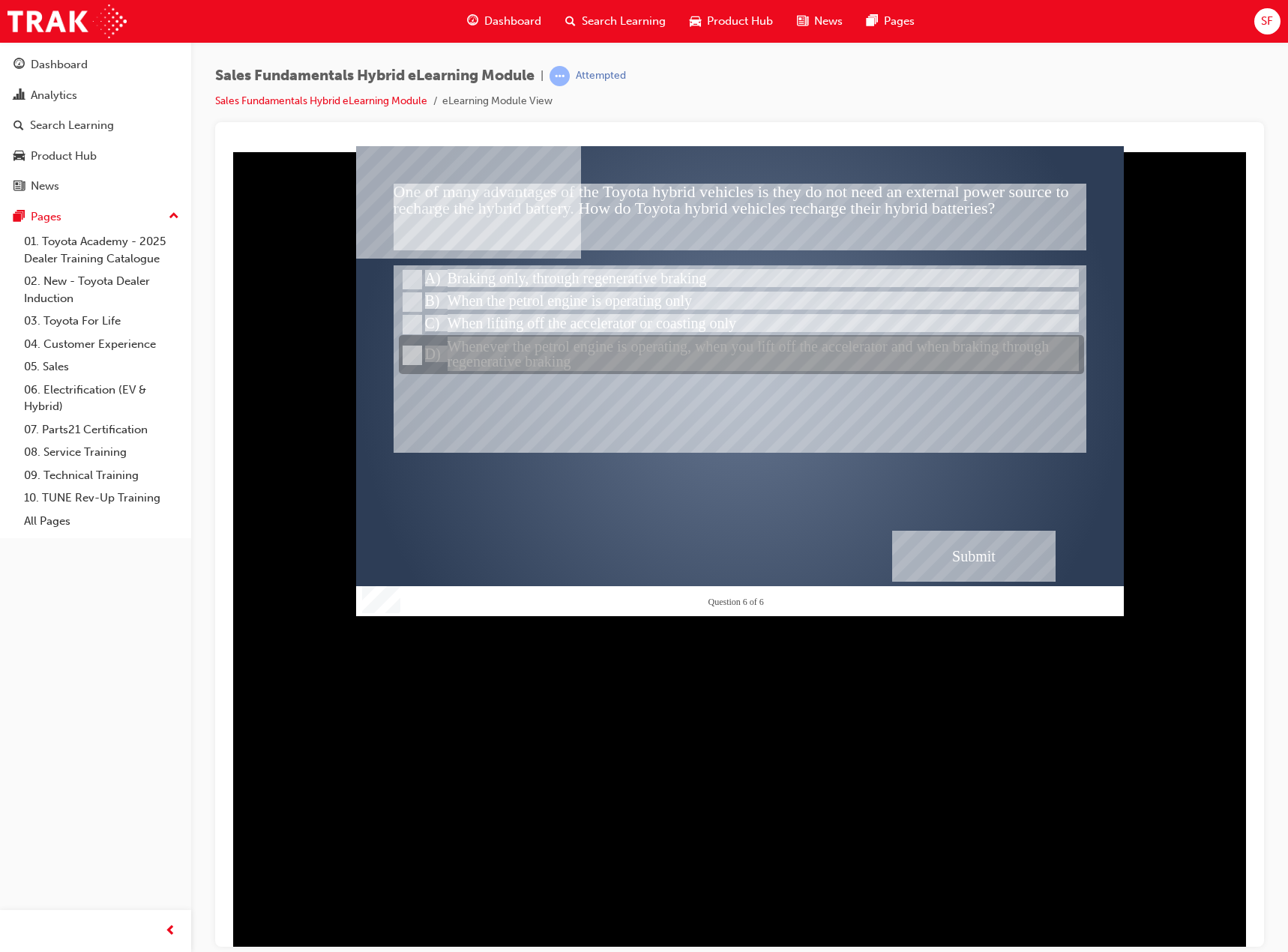
click at [497, 358] on div at bounding box center [741, 355] width 685 height 39
radio input "true"
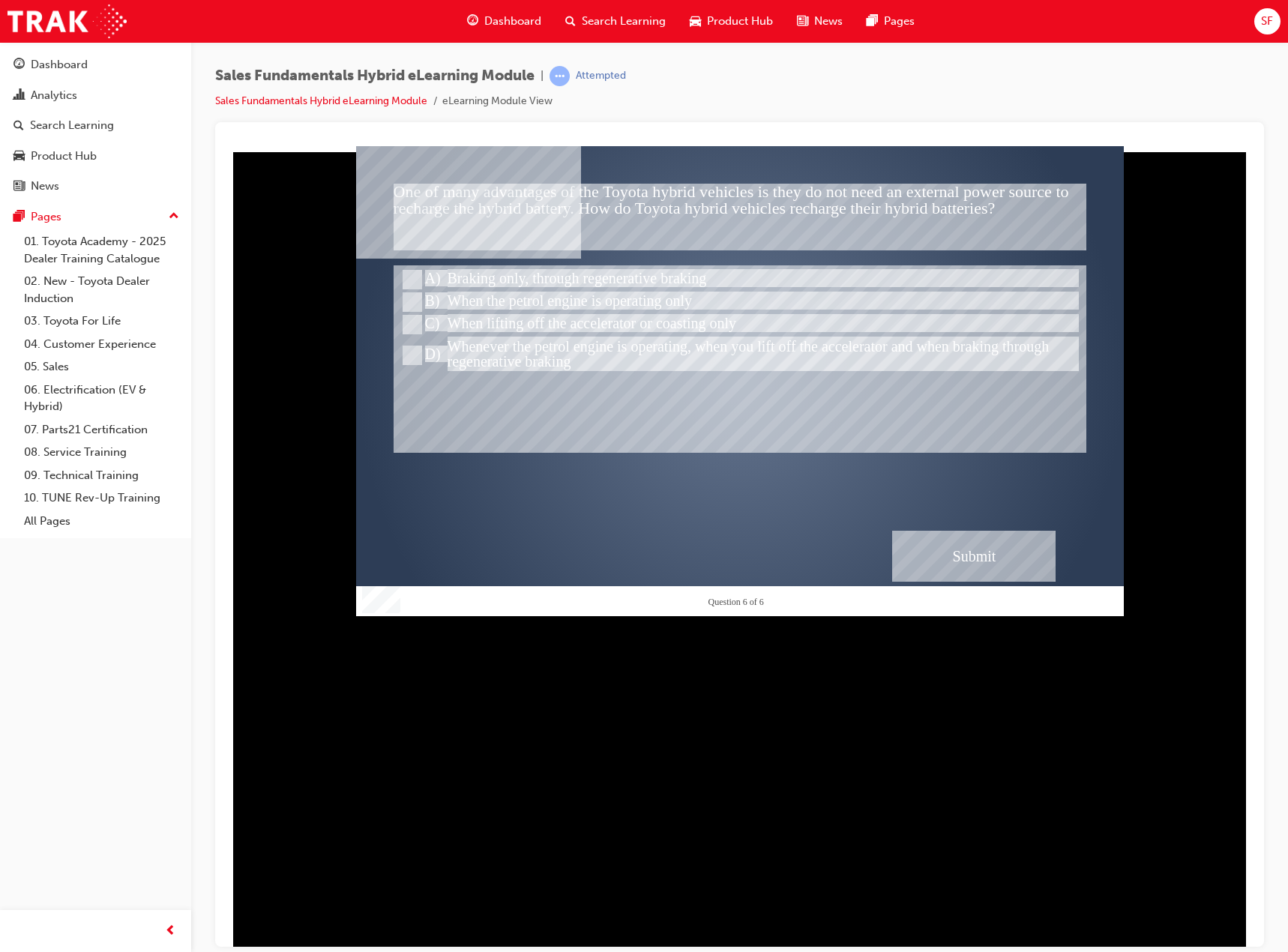
click at [944, 541] on div "Submit" at bounding box center [974, 555] width 164 height 51
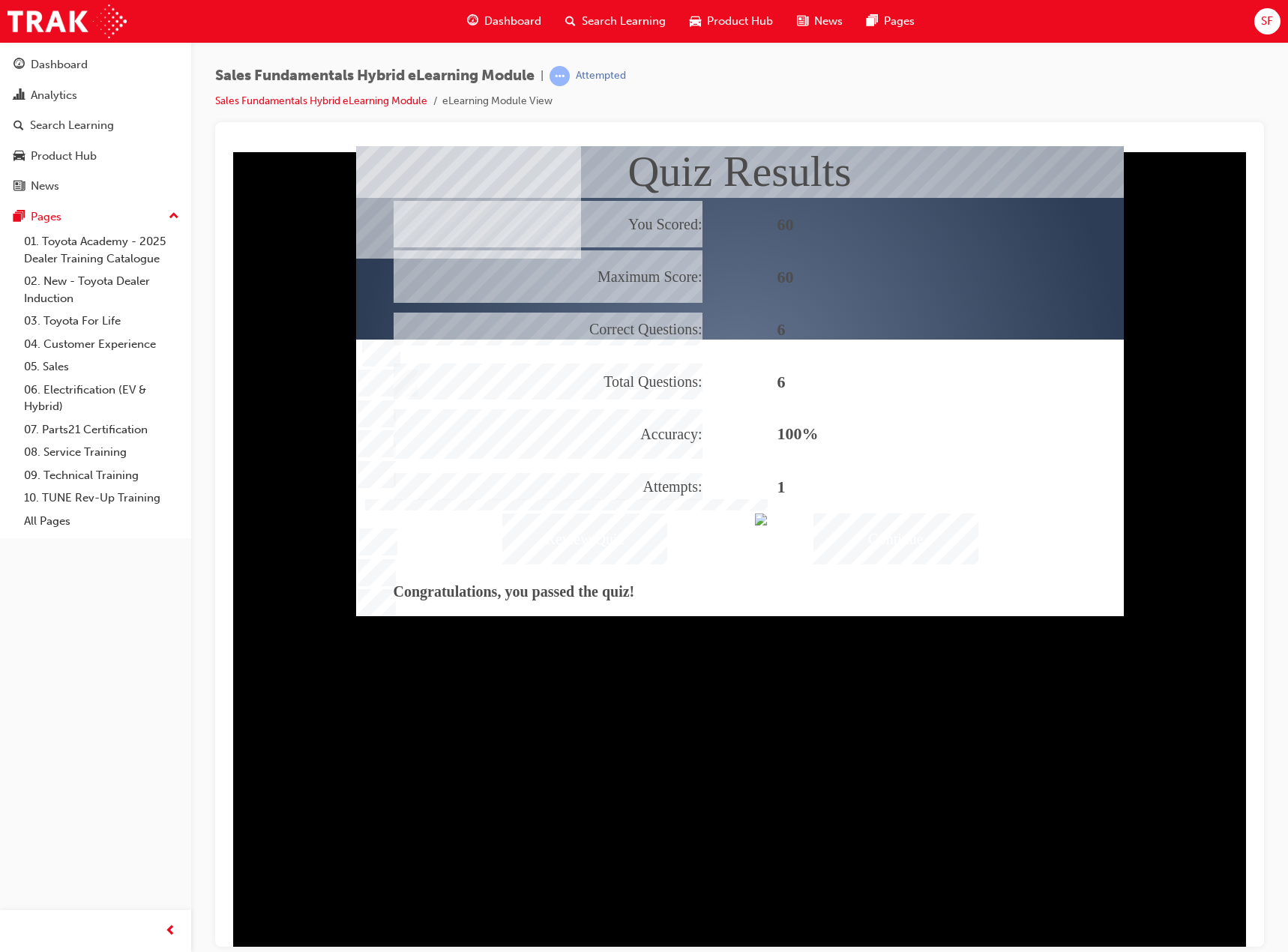
click at [890, 531] on div "Continue" at bounding box center [896, 538] width 165 height 51
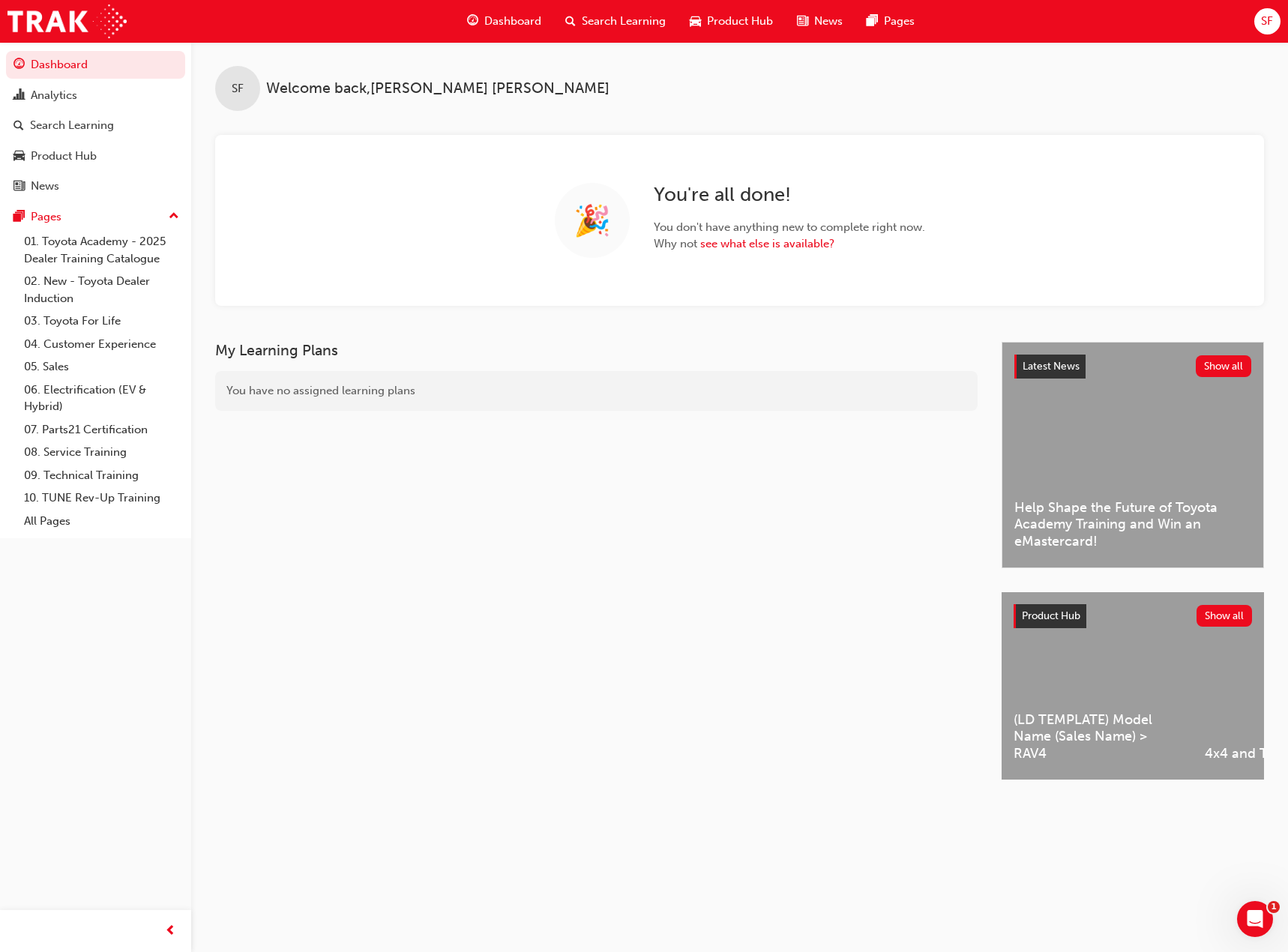
click at [1268, 9] on div "SF" at bounding box center [1267, 22] width 26 height 26
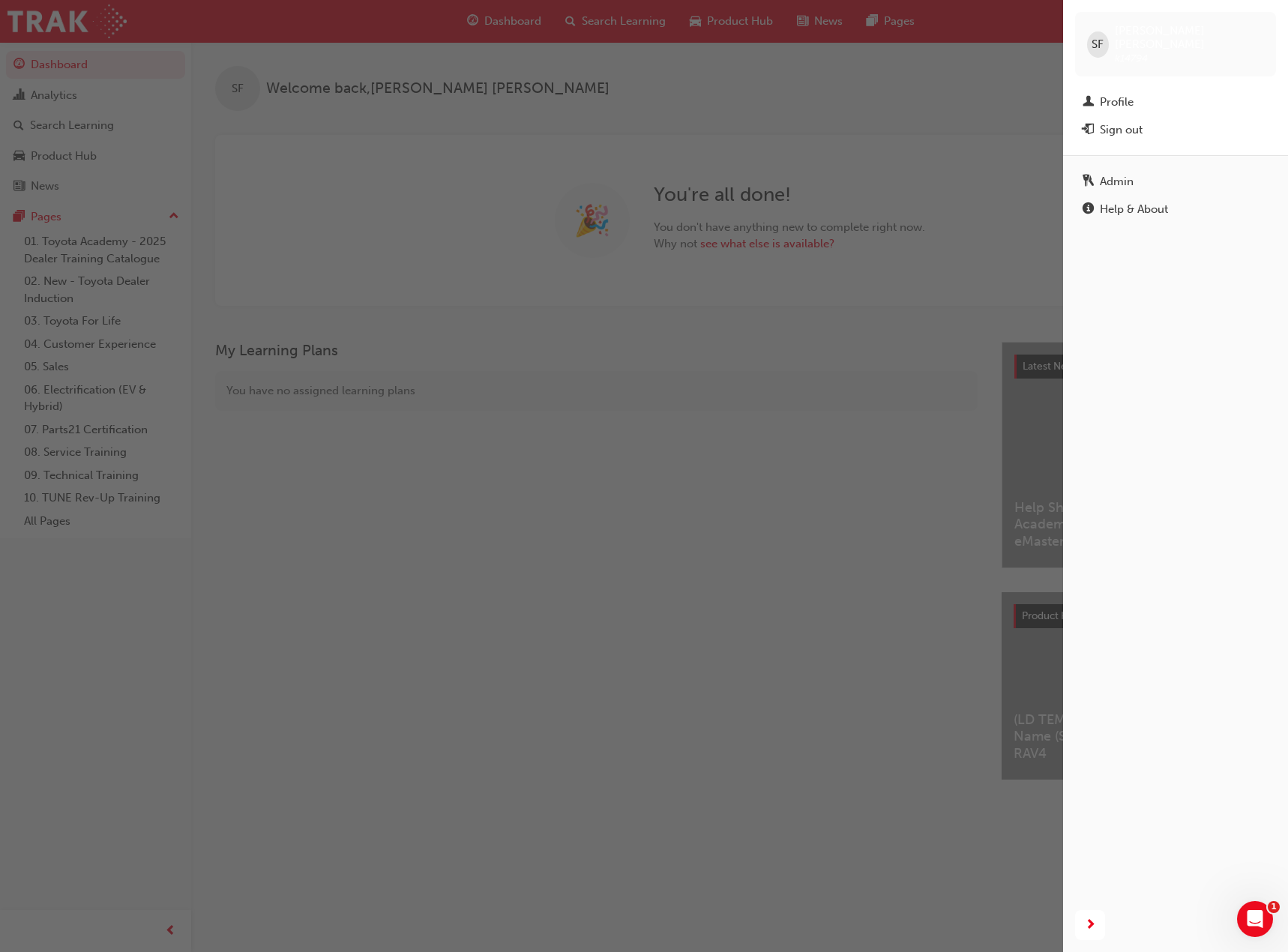
click at [1122, 94] on div "Profile" at bounding box center [1116, 102] width 34 height 17
